Goal: Task Accomplishment & Management: Use online tool/utility

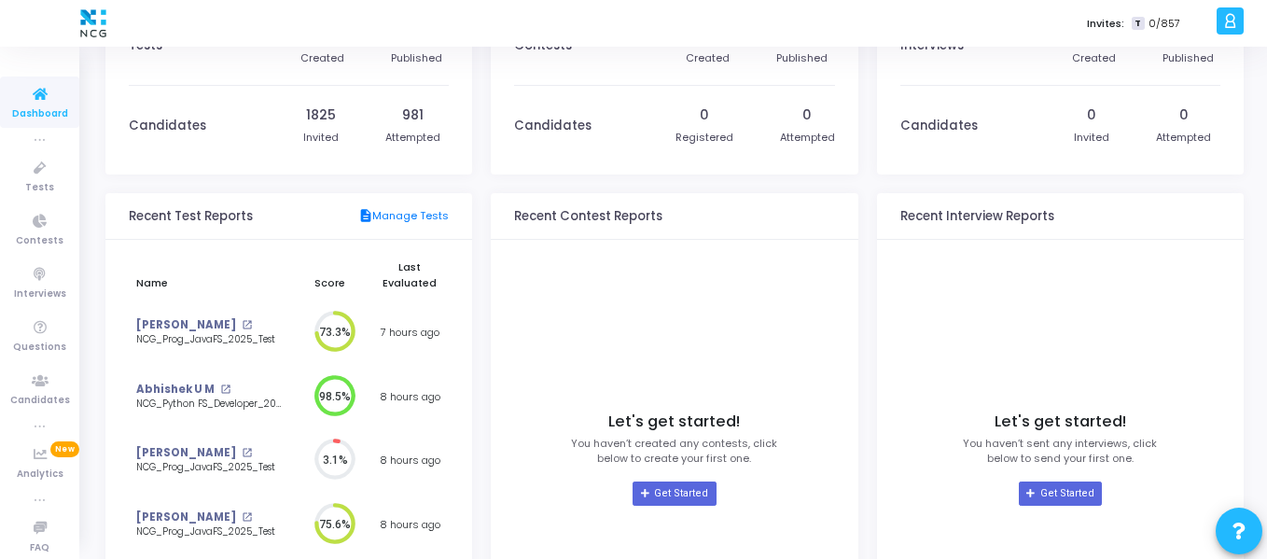
scroll to position [63, 0]
click at [25, 178] on icon at bounding box center [40, 168] width 39 height 23
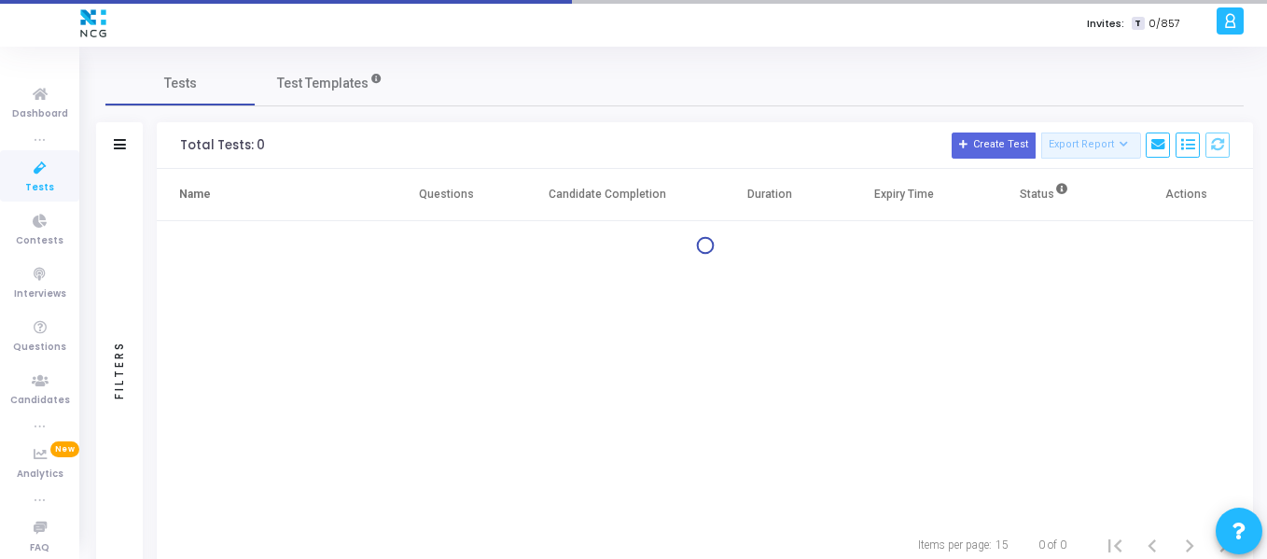
click at [25, 178] on icon at bounding box center [40, 168] width 39 height 23
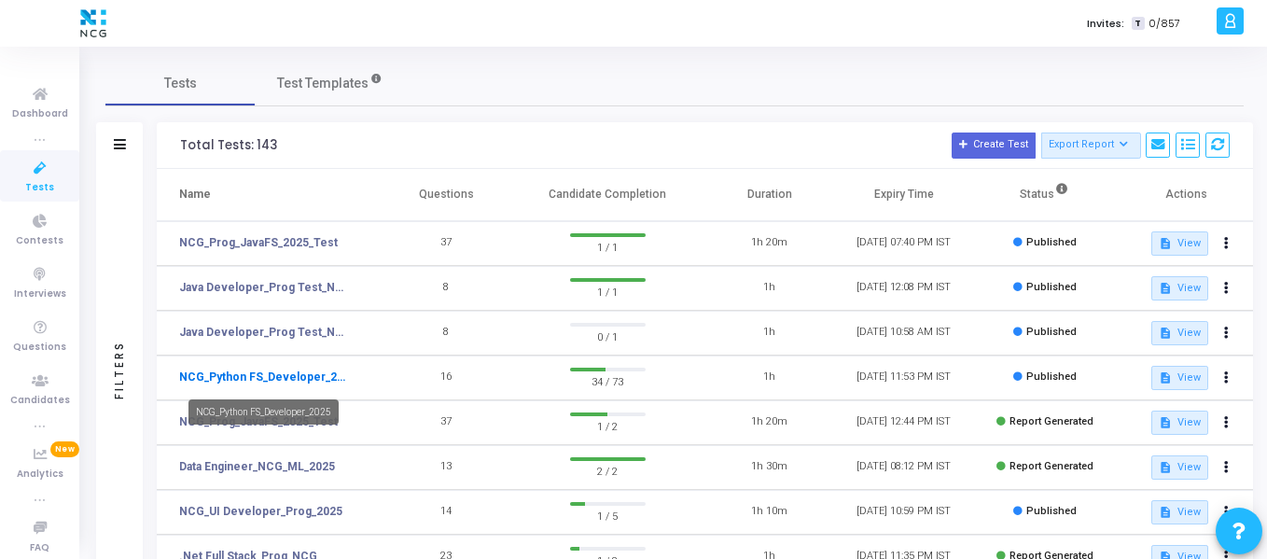
click at [343, 376] on link "NCG_Python FS_Developer_2025" at bounding box center [265, 377] width 172 height 17
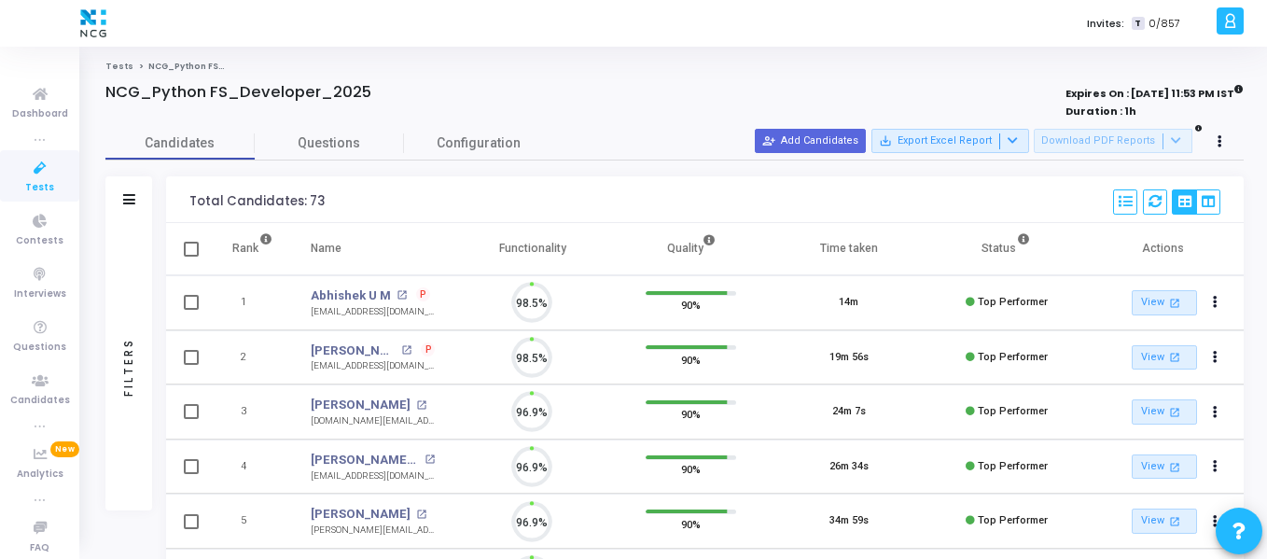
scroll to position [39, 48]
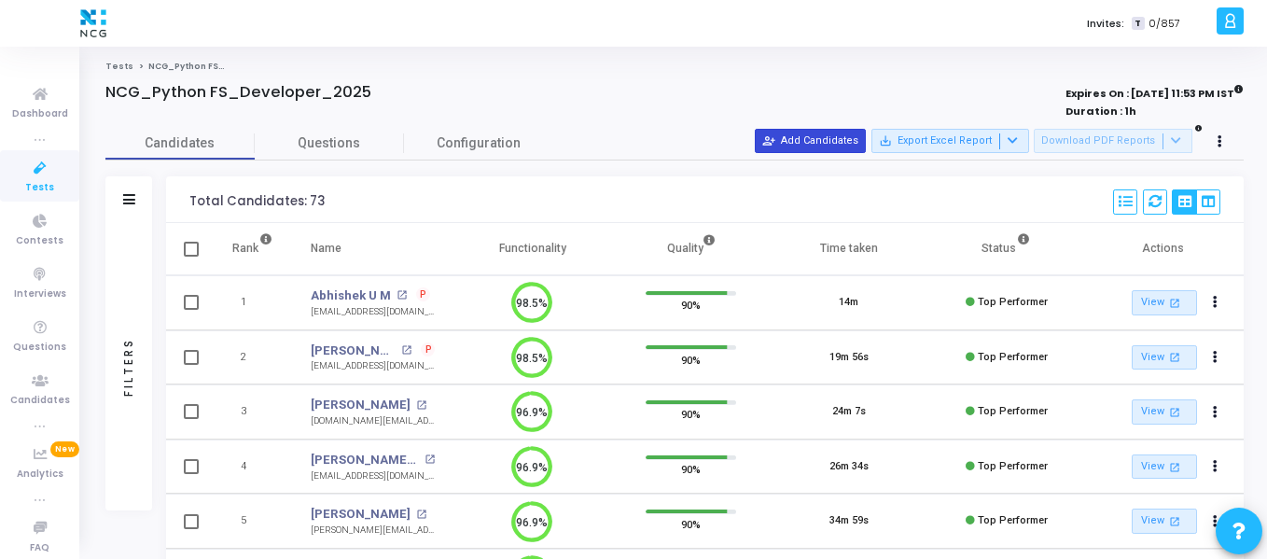
click at [814, 141] on button "person_add_alt Add Candidates" at bounding box center [810, 141] width 111 height 24
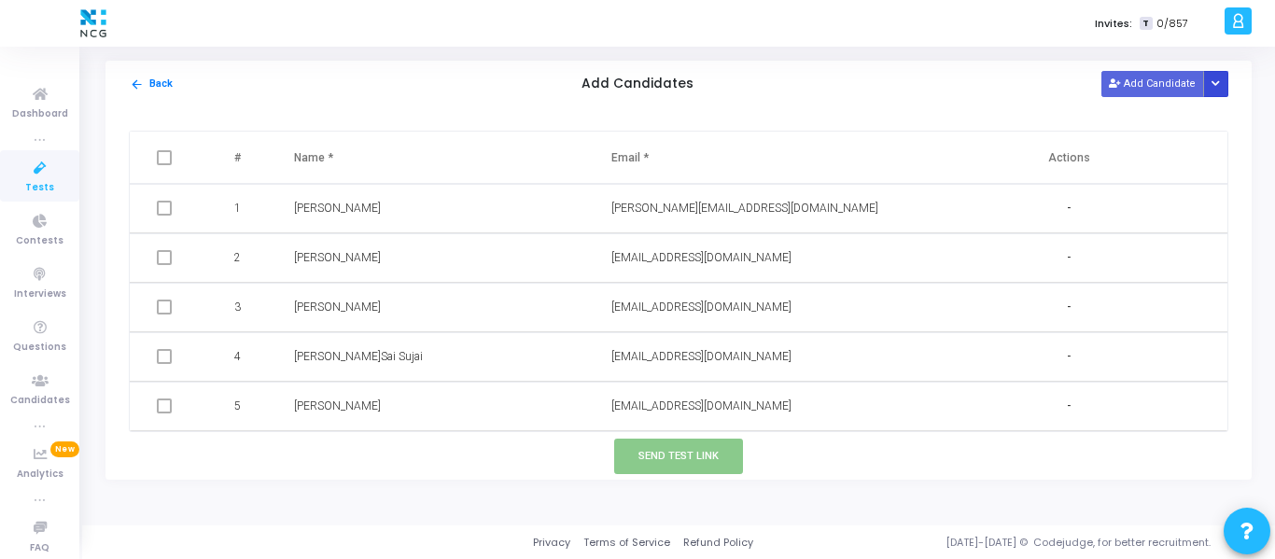
click at [1218, 89] on icon "Button group with nested dropdown" at bounding box center [1215, 83] width 8 height 9
click at [1180, 119] on button "Upload Candidate List" at bounding box center [1148, 119] width 143 height 25
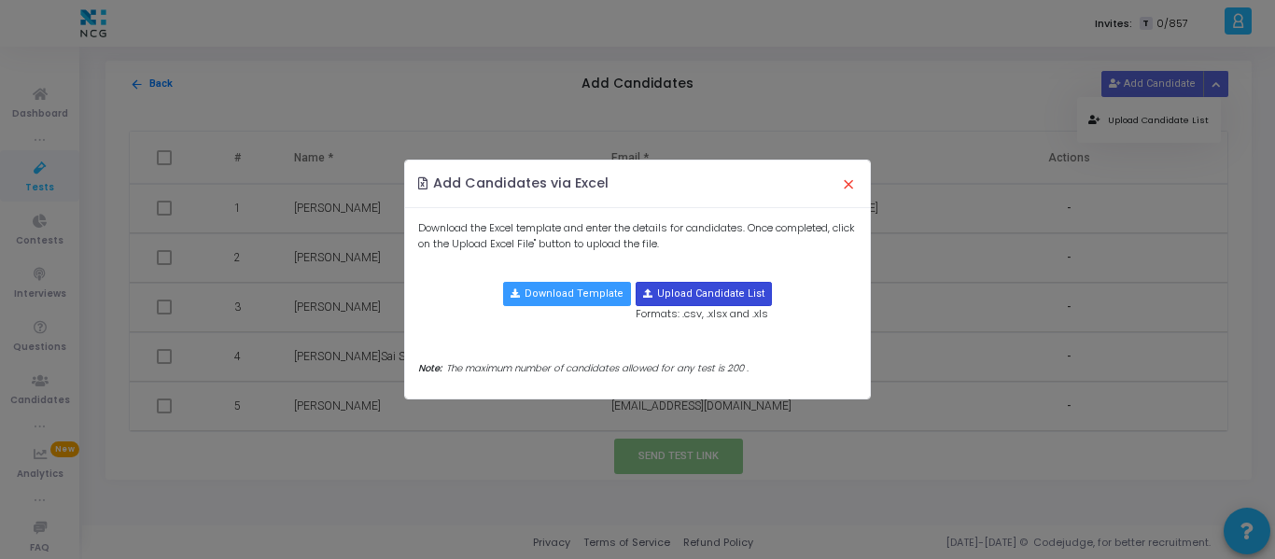
click at [693, 287] on input "file" at bounding box center [703, 294] width 134 height 22
type input "C:\fakepath\CodeJudge Test_Python.csv"
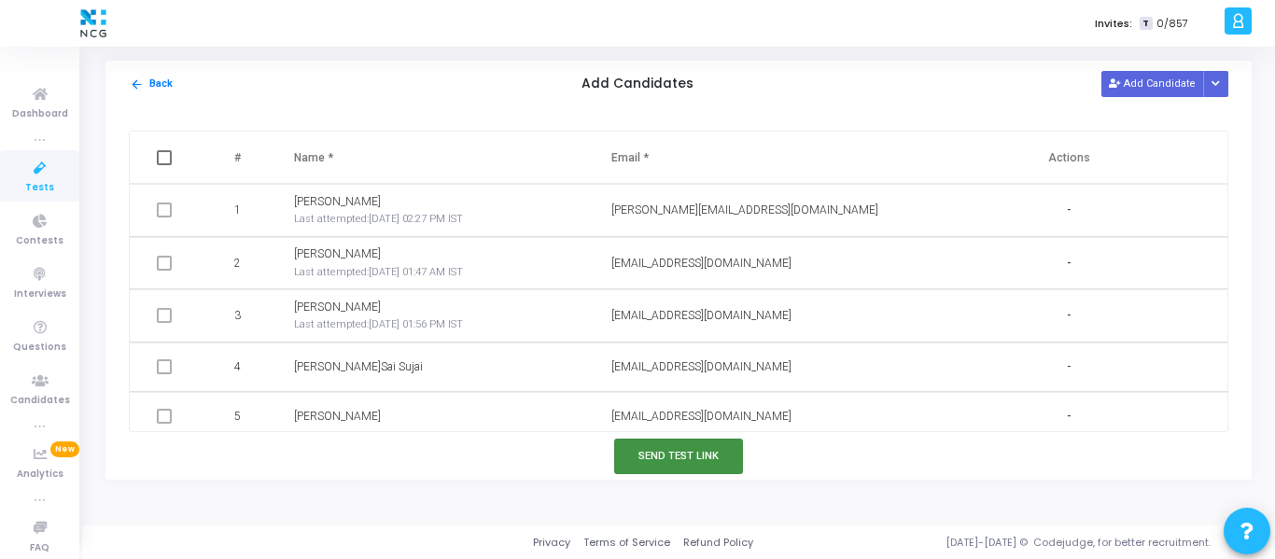
click at [662, 449] on button "Send Test Link" at bounding box center [678, 456] width 129 height 35
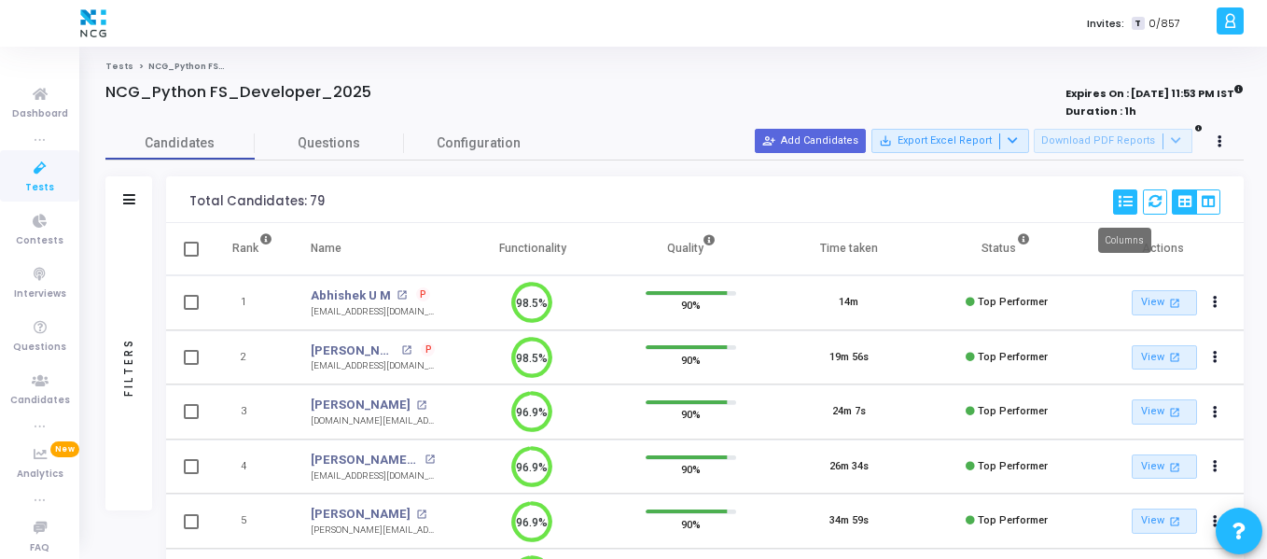
click at [1124, 203] on icon at bounding box center [1125, 201] width 13 height 13
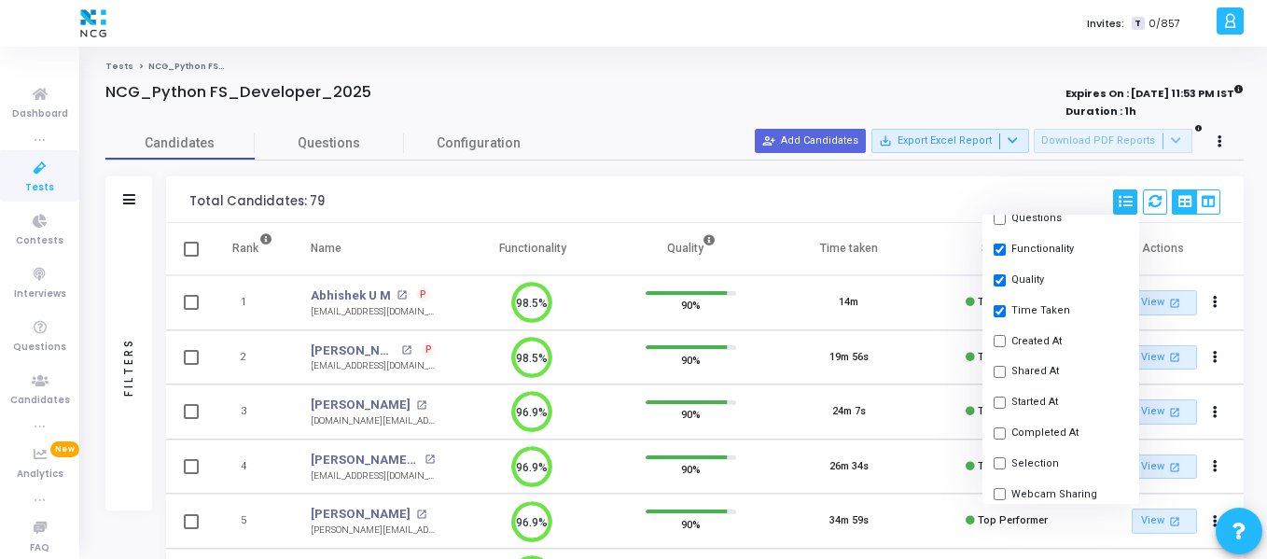
click at [1000, 376] on input "checkbox" at bounding box center [1000, 372] width 12 height 12
checkbox input "true"
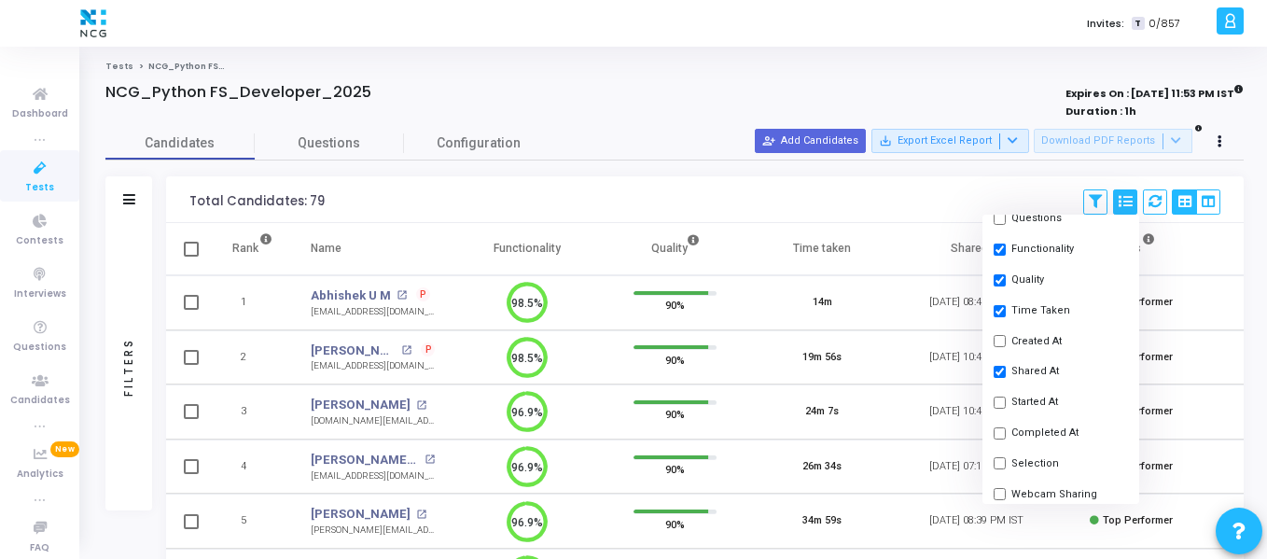
click at [950, 183] on div "Total Candidates: 79 Save View Delete View Select S No Name Questions Functiona…" at bounding box center [705, 199] width 1078 height 47
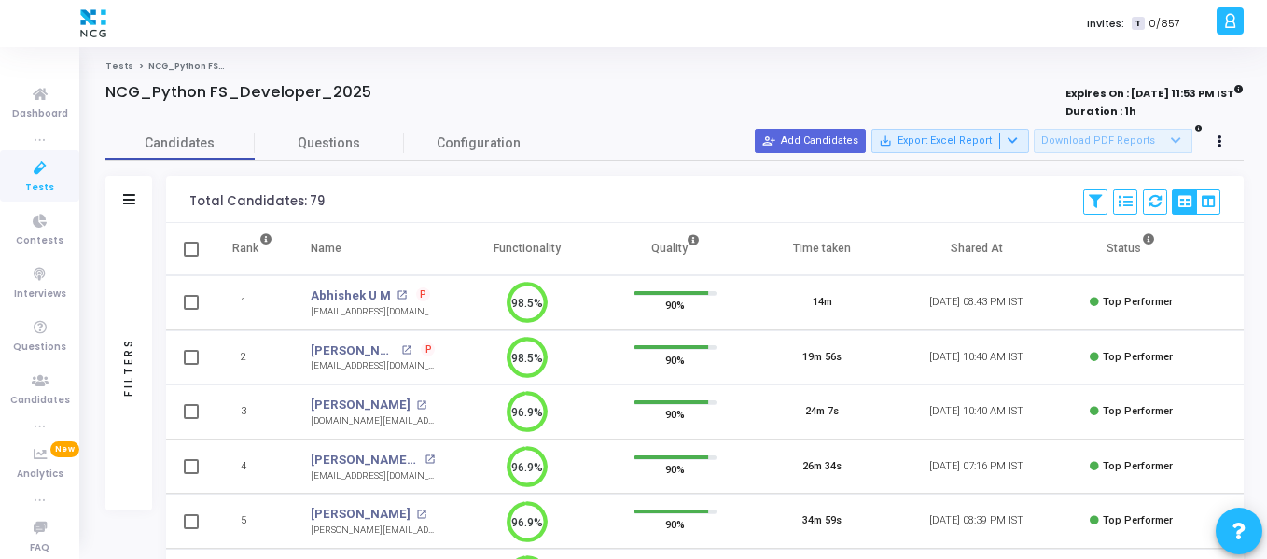
click at [977, 252] on th "Shared At" at bounding box center [976, 249] width 161 height 52
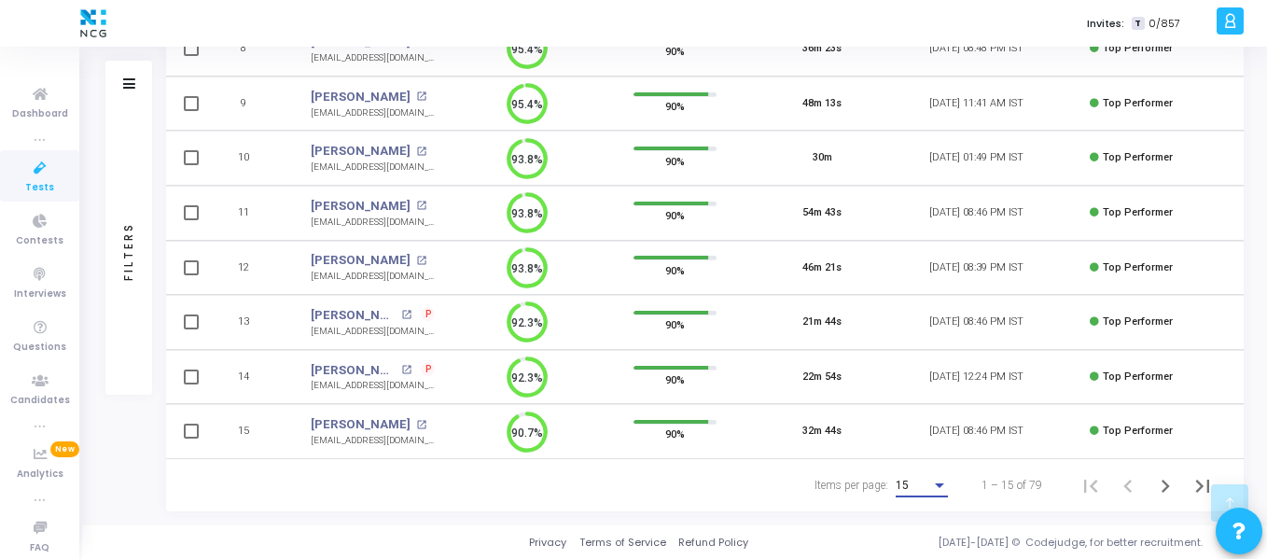
click at [928, 480] on div "15" at bounding box center [913, 486] width 35 height 13
click at [928, 480] on span "50" at bounding box center [923, 475] width 52 height 34
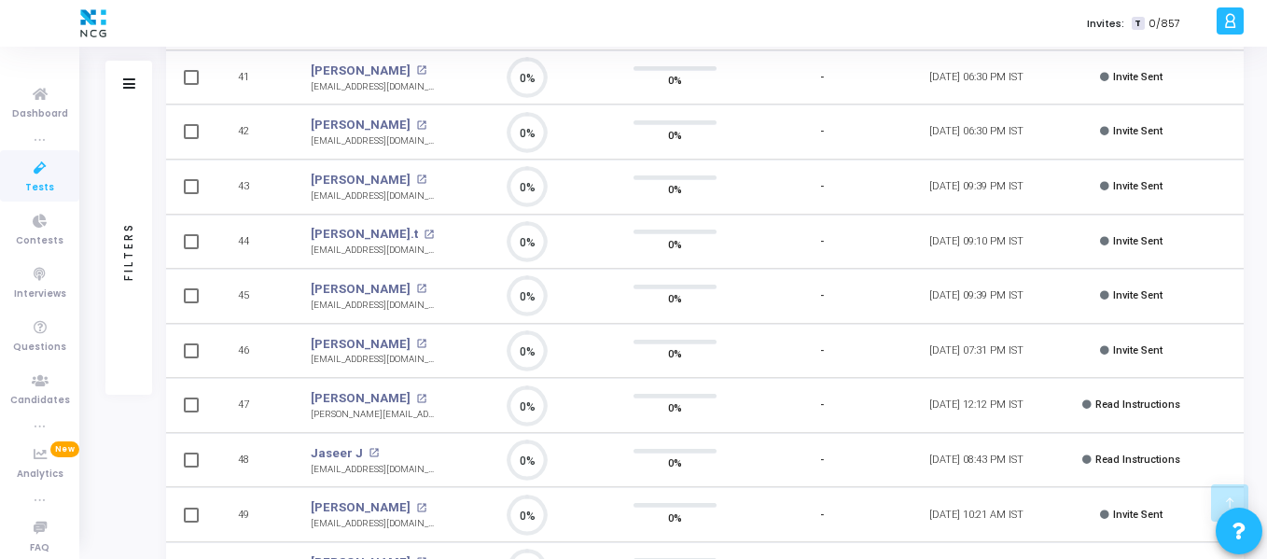
click at [949, 304] on td "[DATE] 09:39 PM IST" at bounding box center [976, 296] width 161 height 55
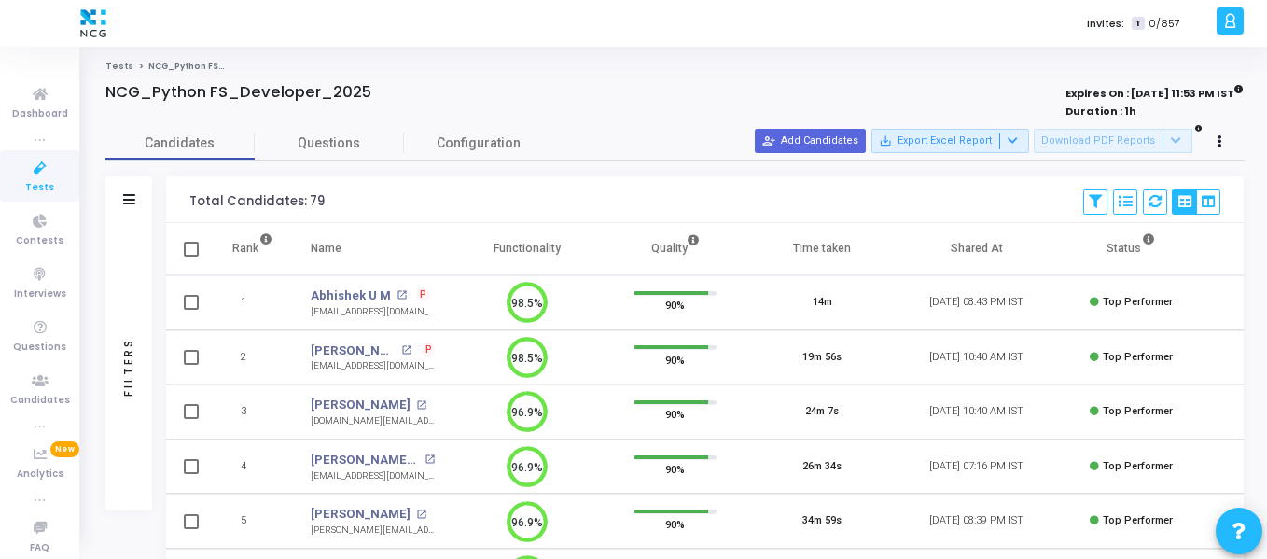
click at [54, 154] on link "Tests" at bounding box center [39, 175] width 79 height 51
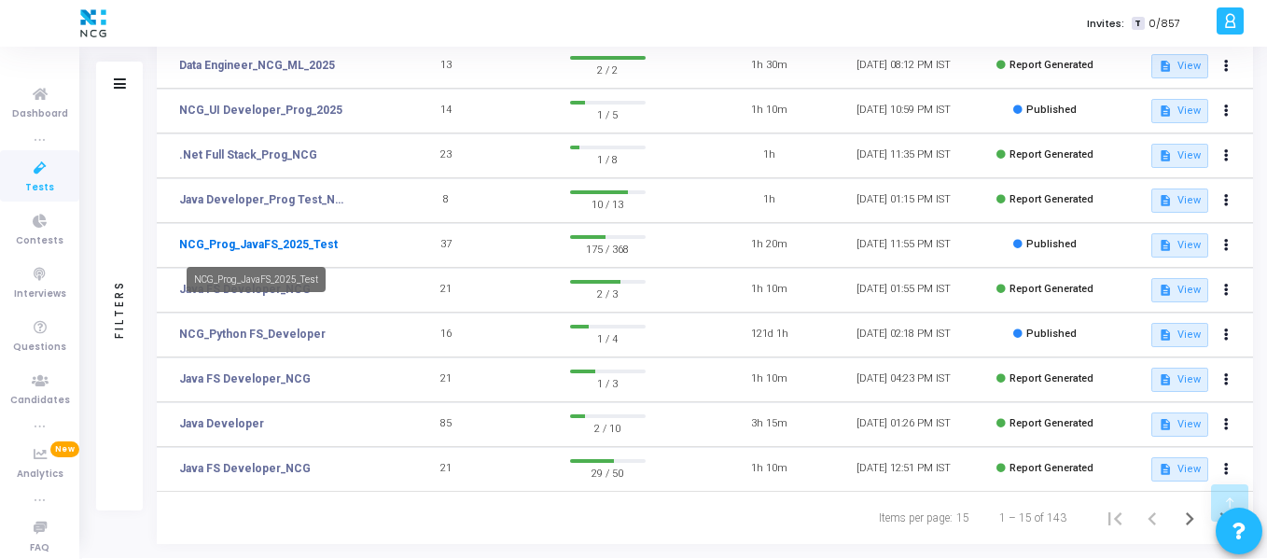
click at [289, 245] on link "NCG_Prog_JavaFS_2025_Test" at bounding box center [258, 244] width 159 height 17
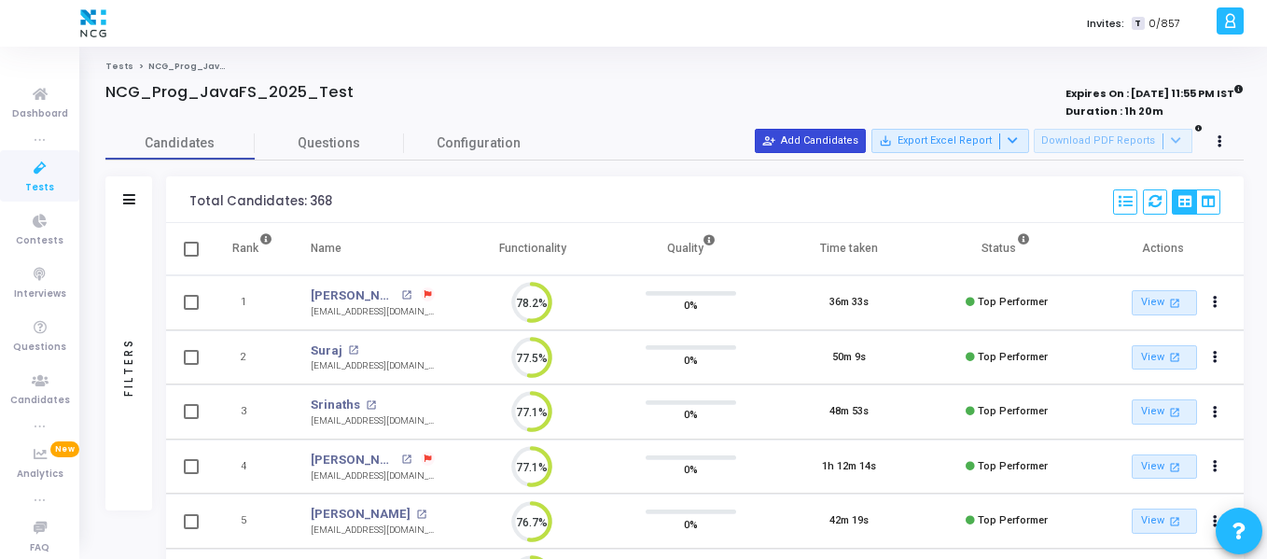
click at [845, 149] on button "person_add_alt Add Candidates" at bounding box center [810, 141] width 111 height 24
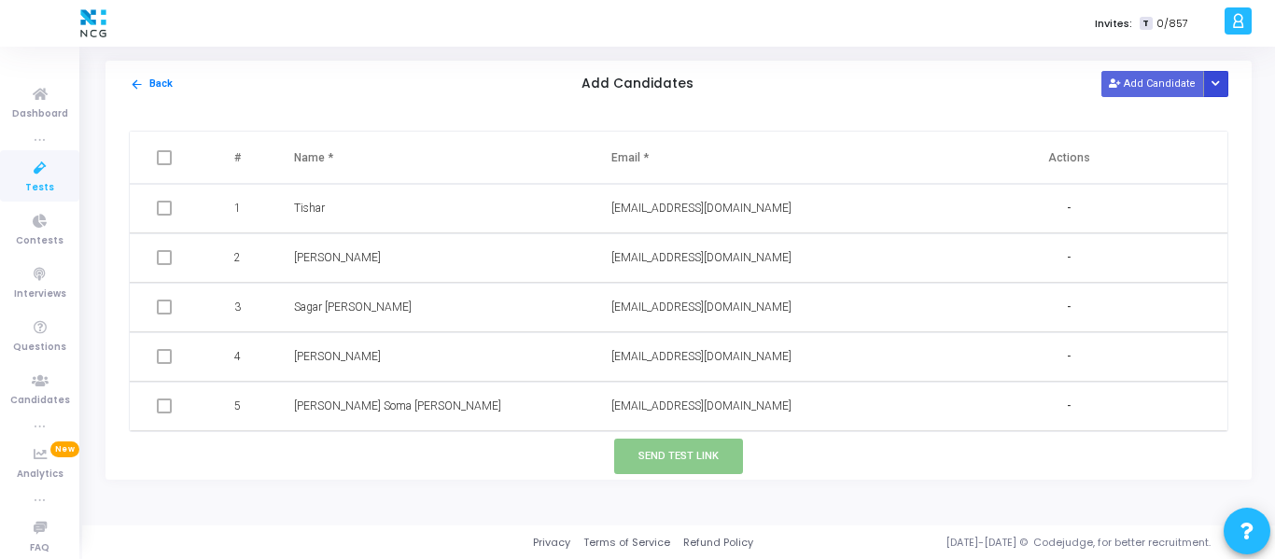
click at [1217, 84] on icon "Button group with nested dropdown" at bounding box center [1215, 83] width 8 height 9
click at [1163, 120] on button "Upload Candidate List" at bounding box center [1148, 119] width 143 height 25
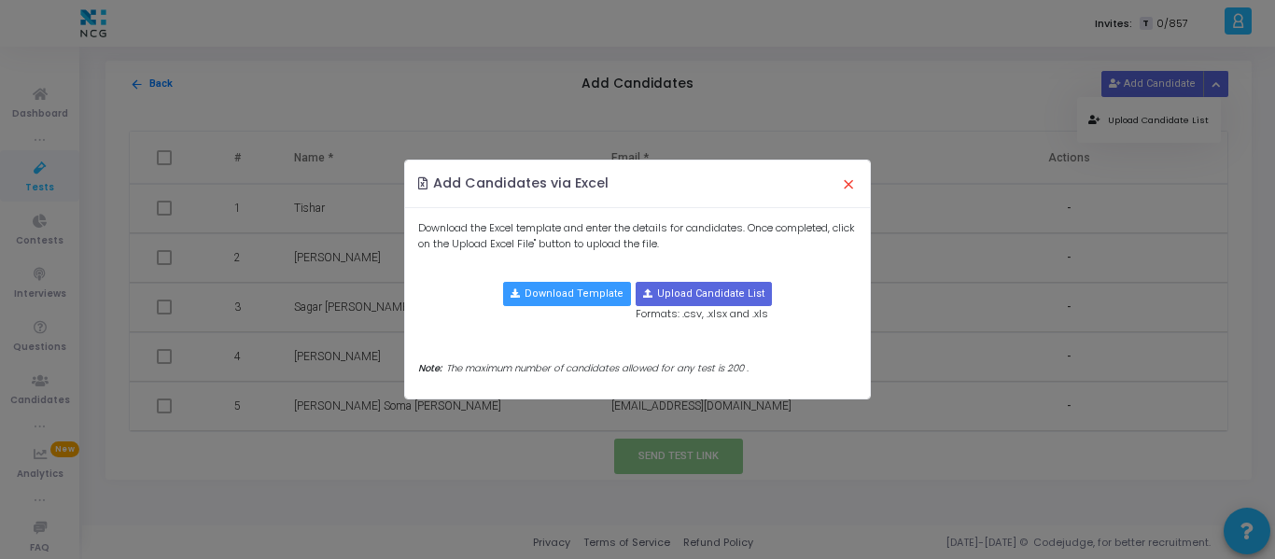
click at [700, 280] on div "Download the Excel template and enter the details for candidates. Once complete…" at bounding box center [637, 303] width 465 height 190
click at [699, 289] on input "file" at bounding box center [703, 294] width 134 height 22
type input "C:\fakepath\CodeJudge Test_Java.csv"
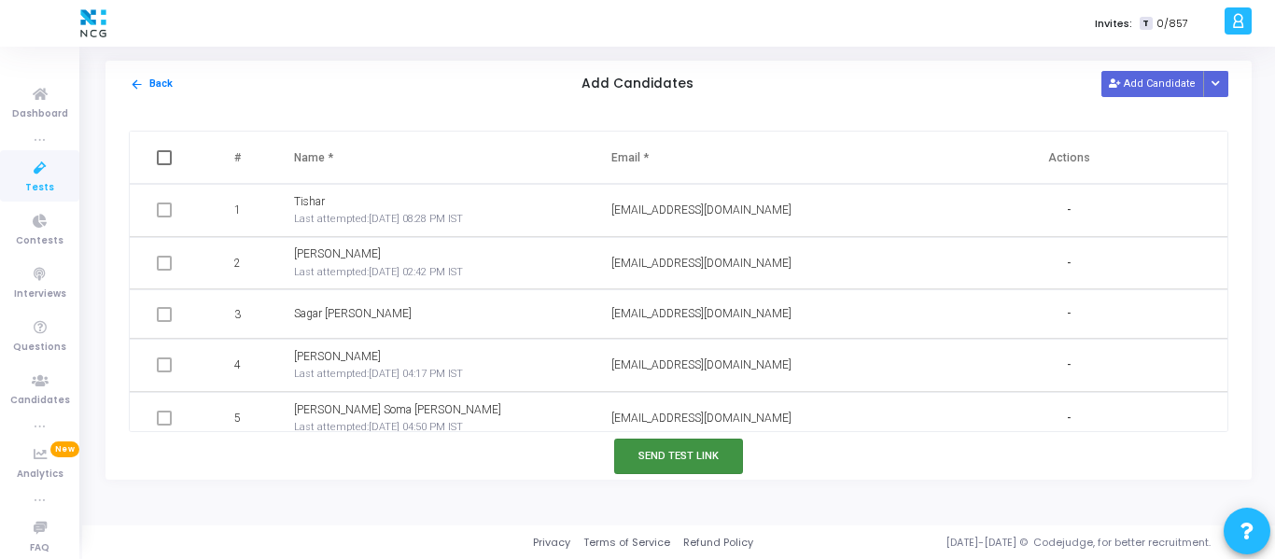
click at [680, 443] on button "Send Test Link" at bounding box center [678, 456] width 129 height 35
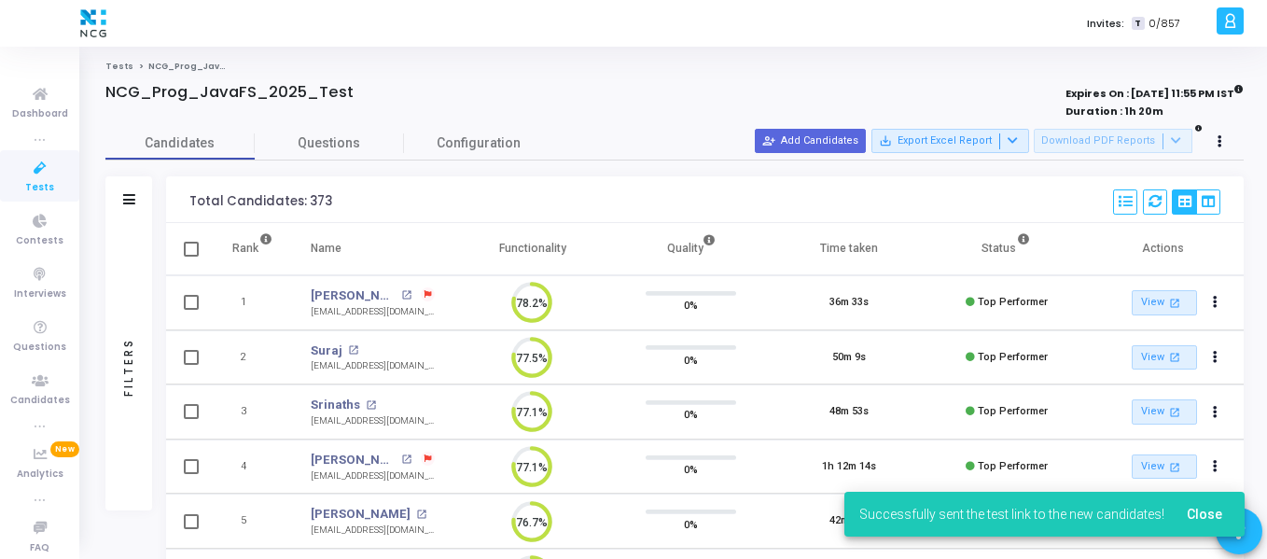
click at [36, 180] on span "Tests" at bounding box center [39, 188] width 29 height 16
